Goal: Task Accomplishment & Management: Complete application form

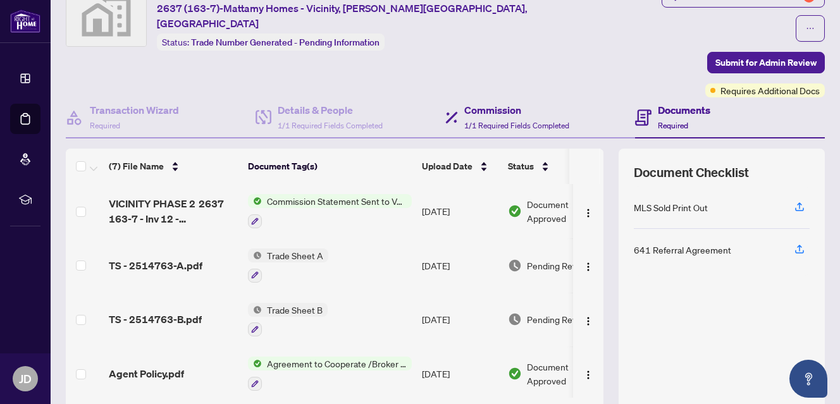
scroll to position [123, 0]
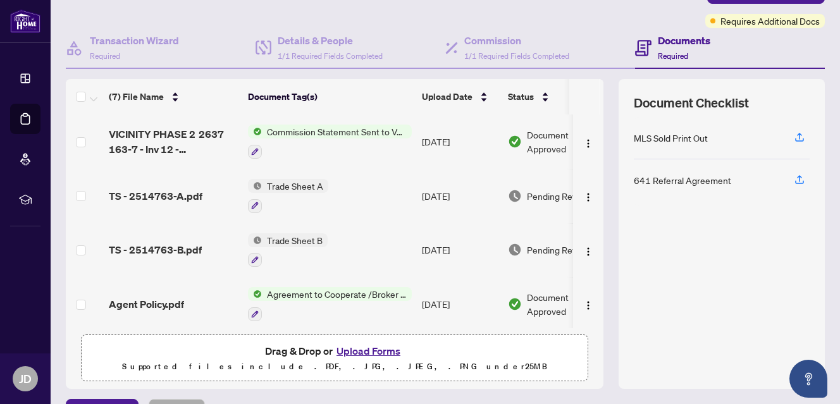
click at [330, 125] on span "Commission Statement Sent to Vendor" at bounding box center [337, 132] width 150 height 14
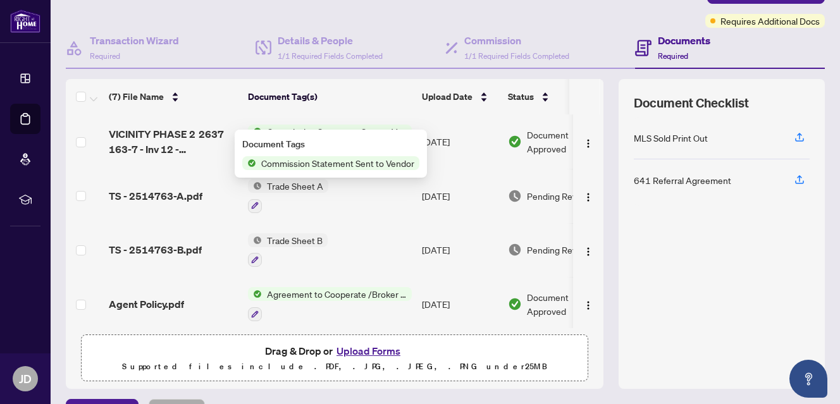
click at [544, 128] on span "Document Approved" at bounding box center [566, 142] width 78 height 28
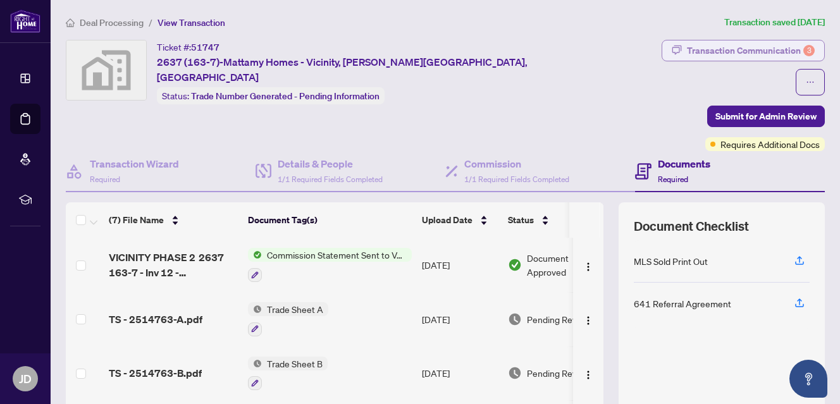
click at [714, 51] on div "Transaction Communication 3" at bounding box center [751, 50] width 128 height 20
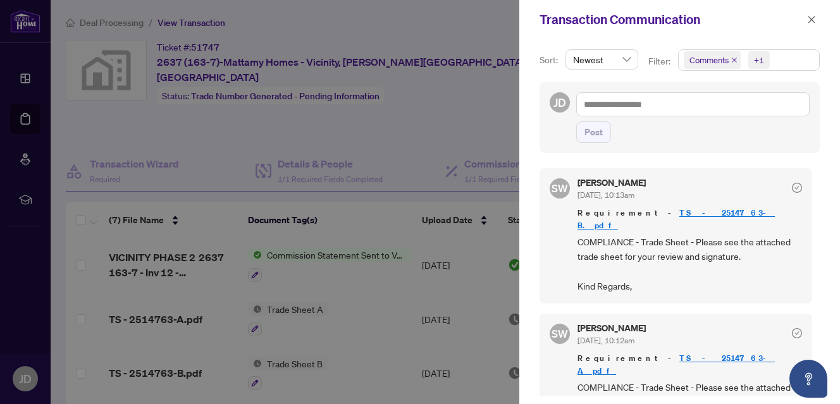
click at [666, 212] on link "TS - 2514763-B.pdf" at bounding box center [676, 219] width 197 height 23
click at [406, 121] on div at bounding box center [420, 202] width 840 height 404
click at [813, 20] on icon "close" at bounding box center [811, 19] width 9 height 9
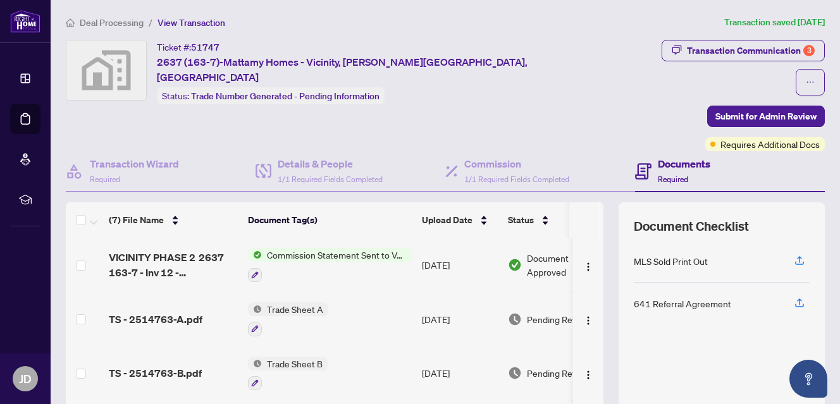
click at [680, 156] on h4 "Documents" at bounding box center [684, 163] width 53 height 15
click at [282, 357] on span "Trade Sheet B" at bounding box center [295, 364] width 66 height 14
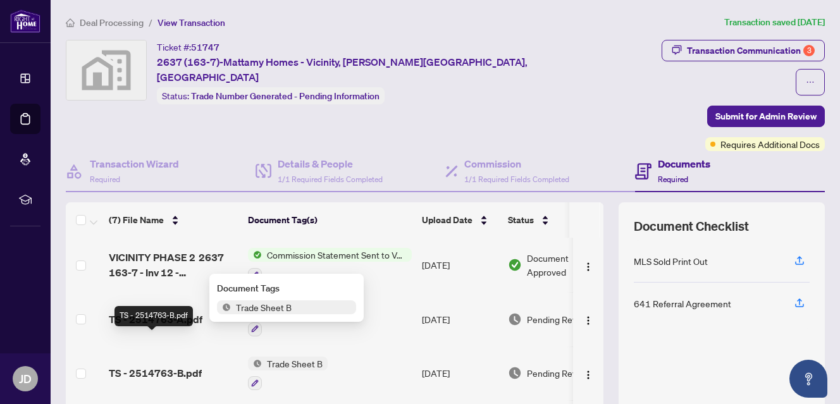
click at [171, 366] on span "TS - 2514763-B.pdf" at bounding box center [155, 373] width 93 height 15
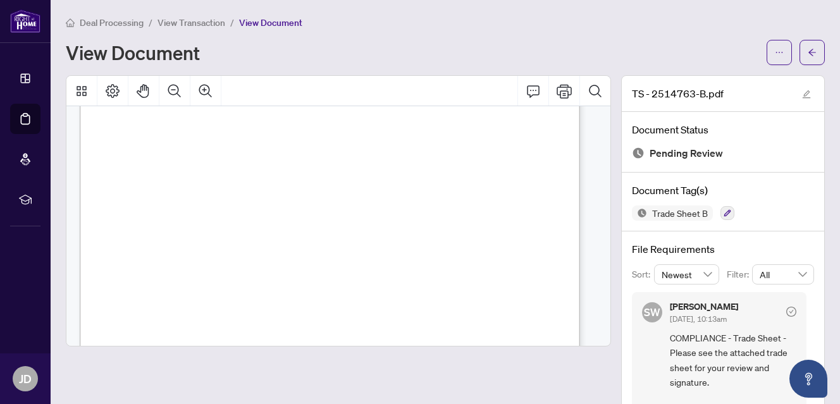
scroll to position [252, 0]
click at [557, 87] on icon "Print" at bounding box center [564, 91] width 15 height 15
click at [483, 23] on div "Deal Processing / View Transaction / View Document" at bounding box center [445, 22] width 759 height 15
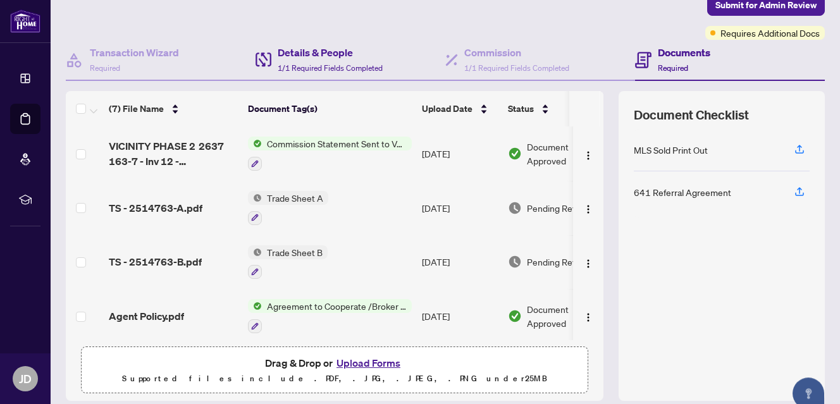
scroll to position [123, 0]
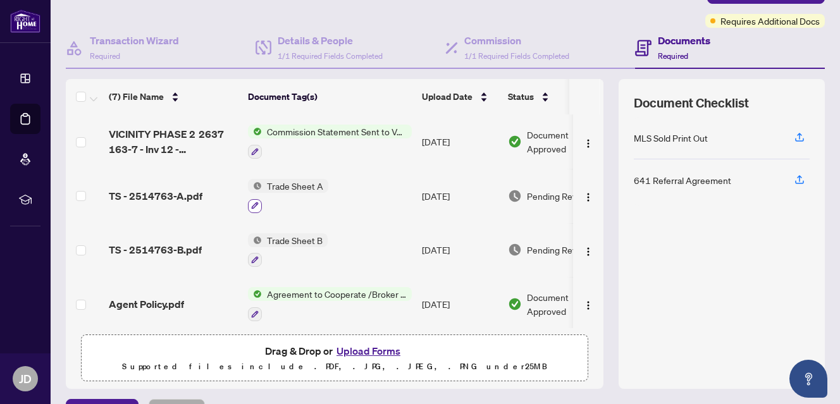
click at [255, 202] on icon "button" at bounding box center [255, 206] width 8 height 8
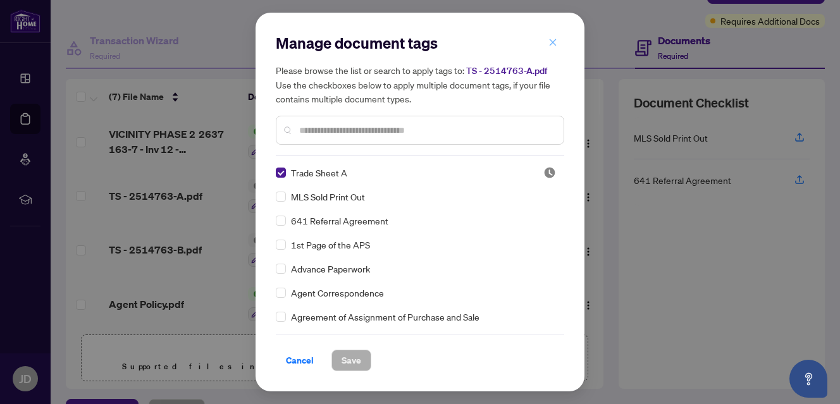
click at [552, 43] on icon "close" at bounding box center [553, 42] width 7 height 7
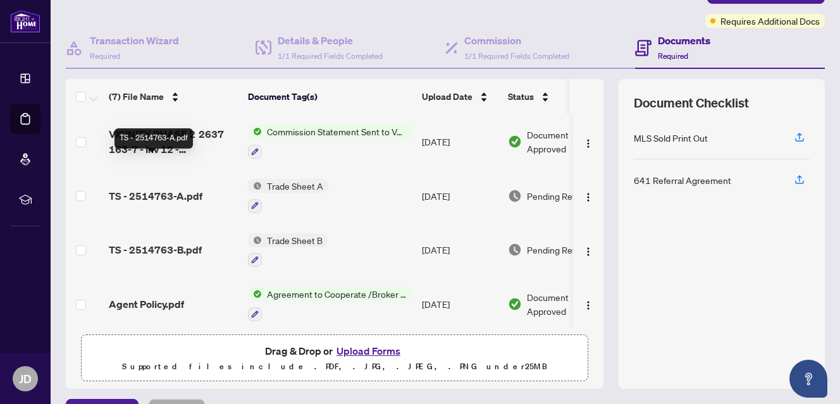
click at [177, 189] on span "TS - 2514763-A.pdf" at bounding box center [156, 196] width 94 height 15
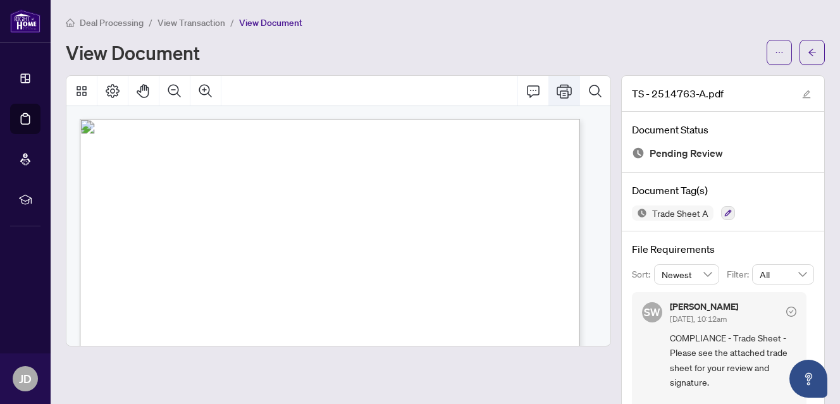
click at [557, 93] on icon "Print" at bounding box center [564, 91] width 15 height 15
click at [588, 90] on icon "Search Document" at bounding box center [595, 91] width 15 height 15
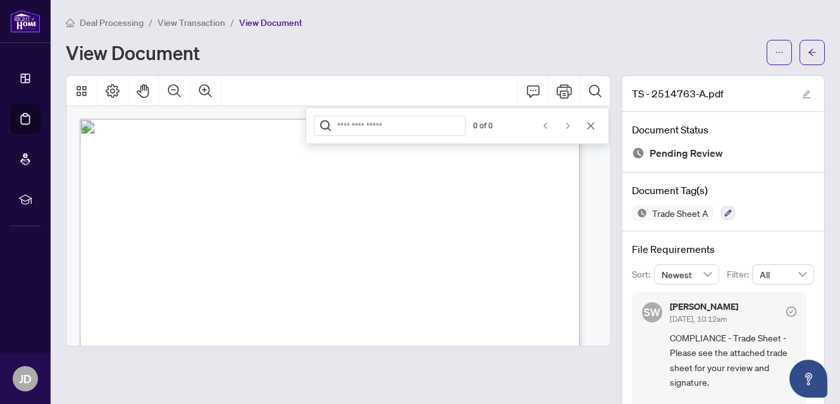
click at [586, 125] on icon "Cancel" at bounding box center [591, 126] width 10 height 10
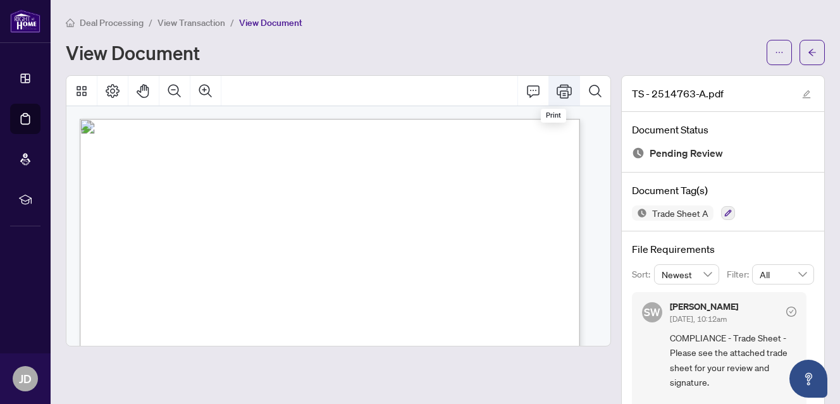
click at [557, 93] on icon "Print" at bounding box center [564, 91] width 15 height 15
click at [808, 50] on icon "arrow-left" at bounding box center [812, 52] width 9 height 9
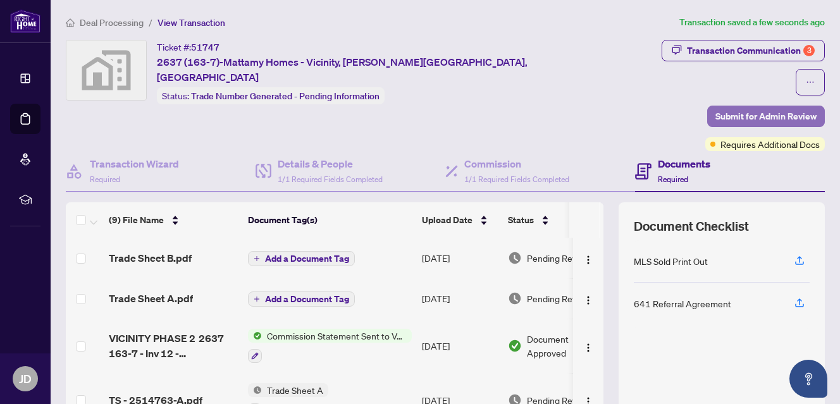
click at [750, 106] on span "Submit for Admin Review" at bounding box center [766, 116] width 101 height 20
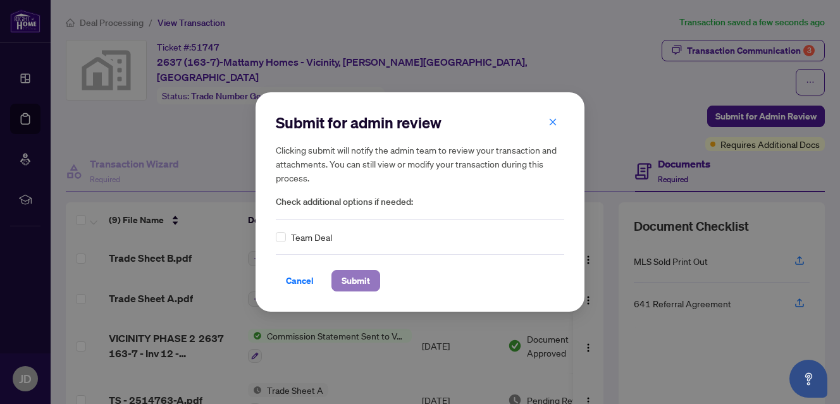
click at [353, 283] on span "Submit" at bounding box center [356, 281] width 28 height 20
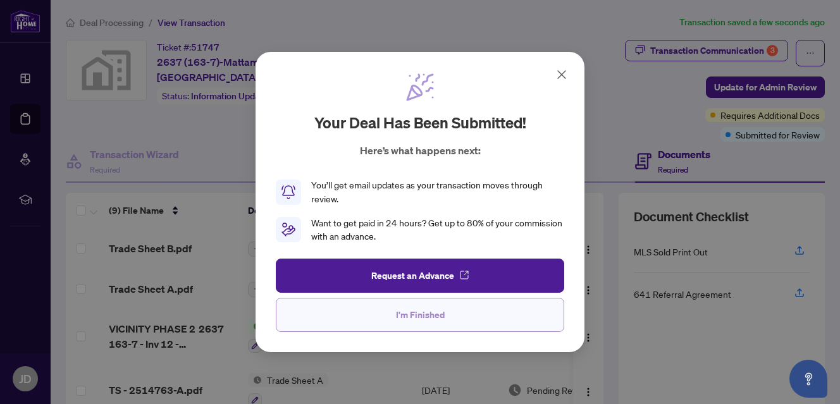
click at [418, 313] on span "I'm Finished" at bounding box center [420, 315] width 49 height 20
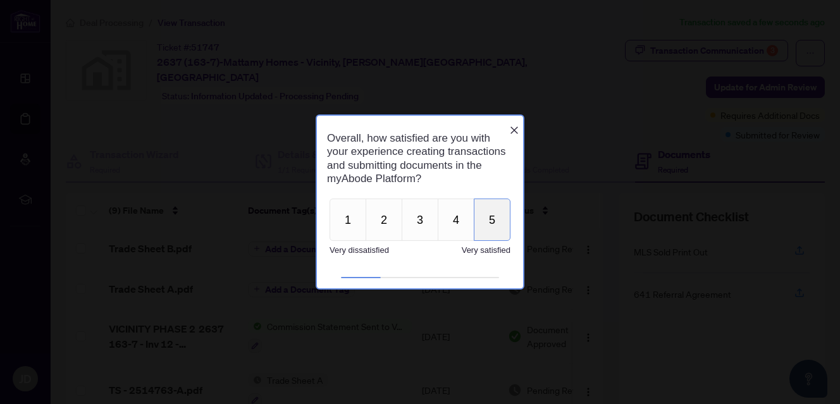
click at [486, 218] on button "5" at bounding box center [492, 220] width 37 height 42
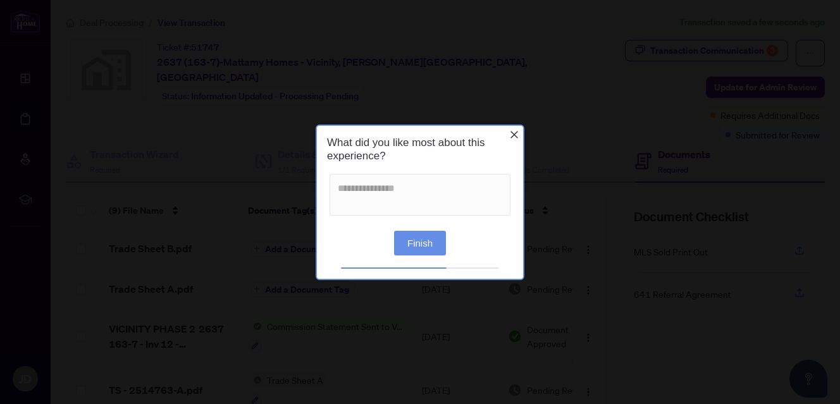
click at [415, 245] on button "Finish" at bounding box center [420, 242] width 52 height 25
